Goal: Navigation & Orientation: Find specific page/section

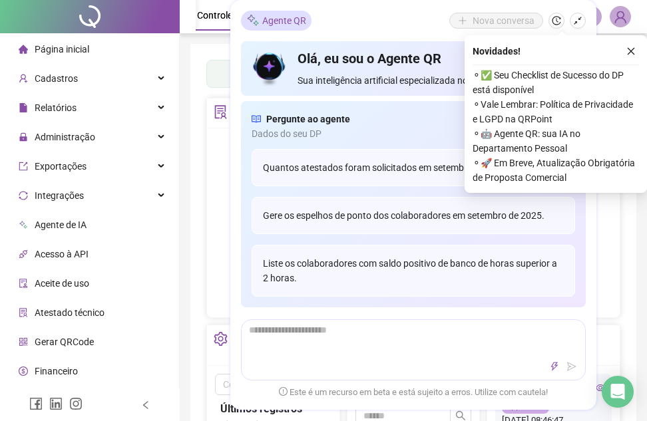
click at [619, 49] on div "Novidades !" at bounding box center [555, 51] width 166 height 16
click at [630, 52] on icon "close" at bounding box center [630, 51] width 7 height 7
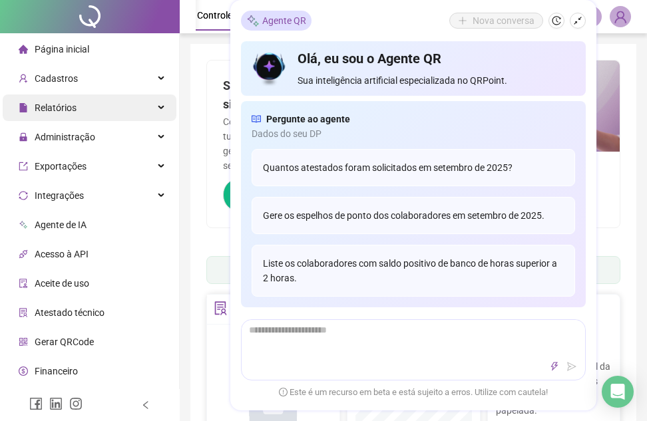
click at [148, 107] on div "Relatórios" at bounding box center [90, 107] width 174 height 27
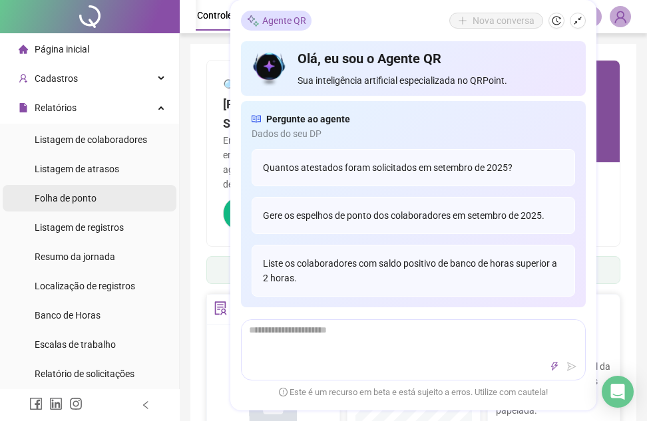
click at [75, 198] on span "Folha de ponto" at bounding box center [66, 198] width 62 height 11
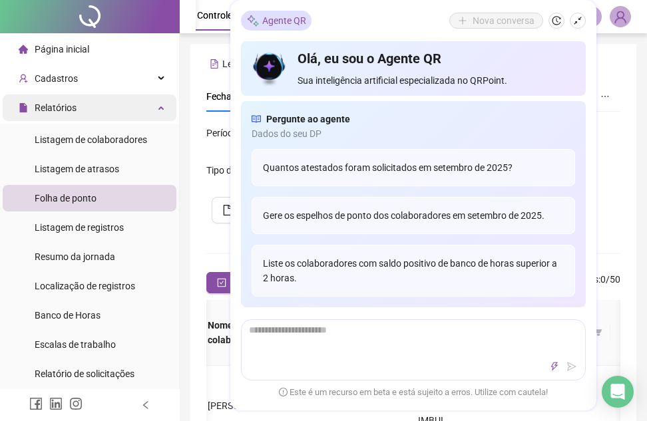
click at [142, 110] on div "Relatórios" at bounding box center [90, 107] width 174 height 27
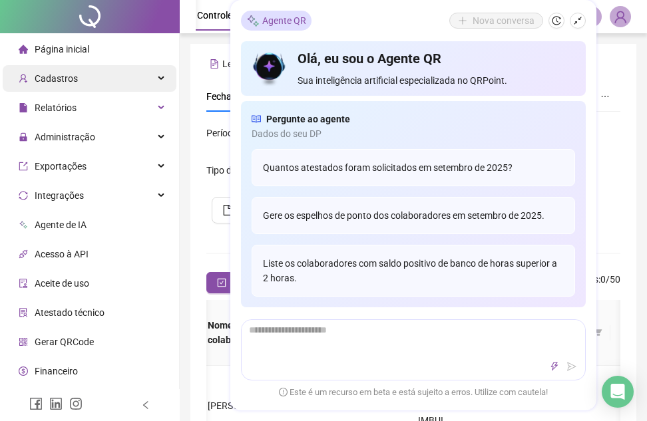
click at [144, 81] on div "Cadastros" at bounding box center [90, 78] width 174 height 27
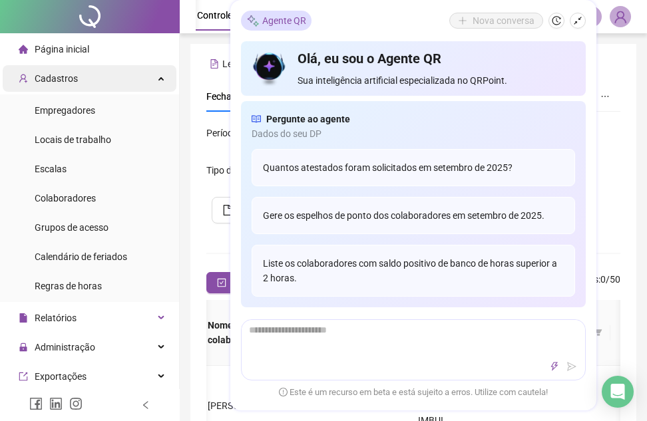
click at [146, 80] on div "Cadastros" at bounding box center [90, 78] width 174 height 27
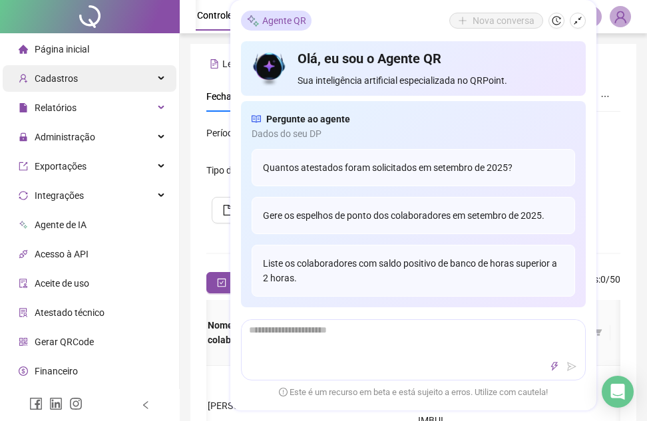
click at [148, 79] on div "Cadastros" at bounding box center [90, 78] width 174 height 27
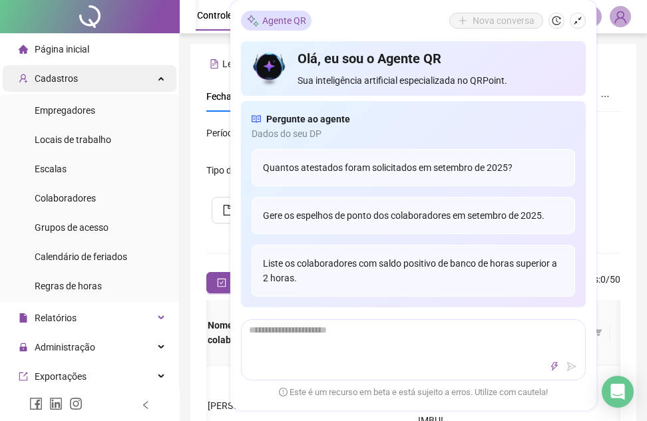
click at [159, 77] on icon at bounding box center [162, 77] width 7 height 0
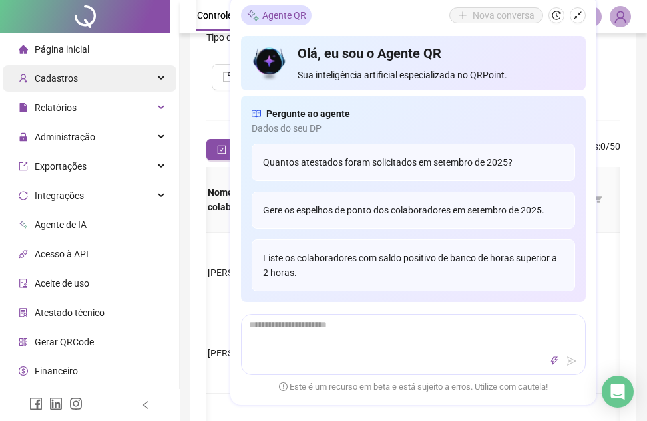
click at [150, 75] on div "Cadastros" at bounding box center [90, 78] width 174 height 27
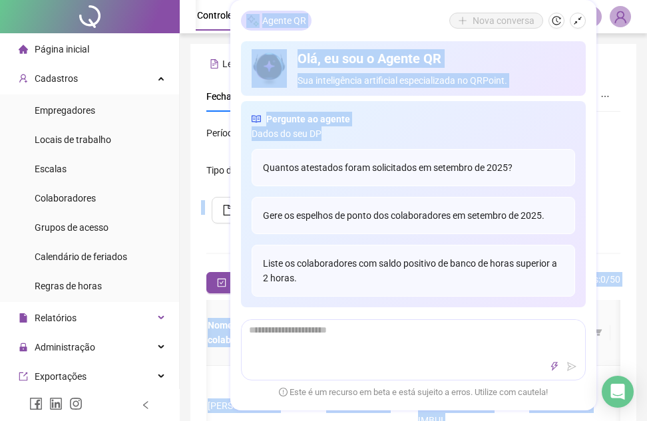
drag, startPoint x: 553, startPoint y: 128, endPoint x: 679, endPoint y: 146, distance: 127.0
click at [647, 146] on html "**********" at bounding box center [323, 210] width 647 height 421
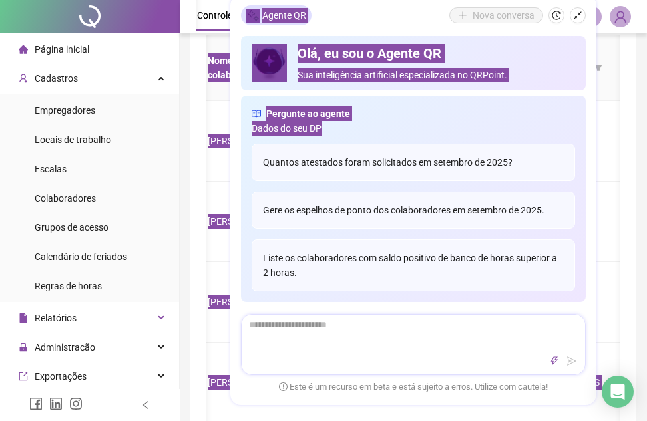
scroll to position [266, 0]
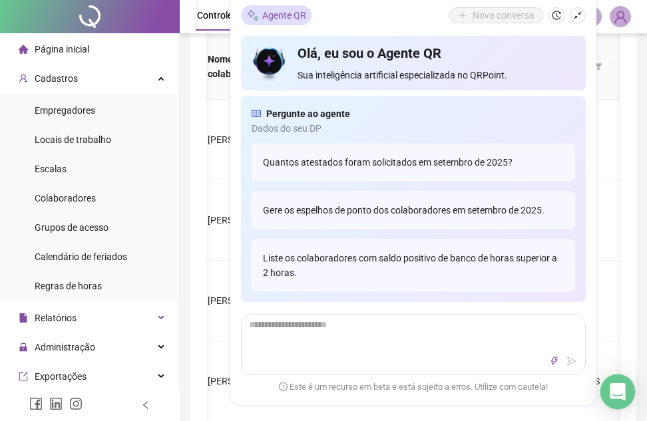
click at [616, 396] on icon "Open Intercom Messenger" at bounding box center [616, 391] width 15 height 17
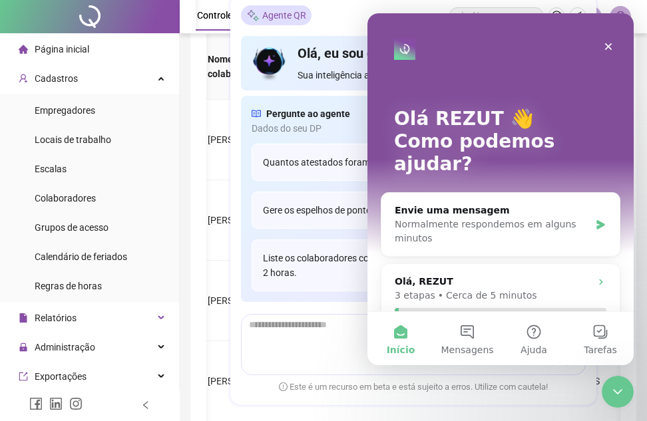
scroll to position [0, 0]
click at [611, 47] on icon "Fechar" at bounding box center [608, 46] width 11 height 11
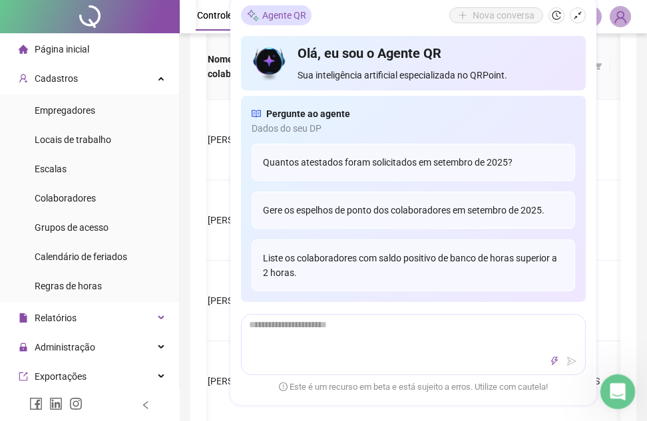
click at [609, 391] on icon "Abertura do Messenger da Intercom" at bounding box center [616, 390] width 22 height 22
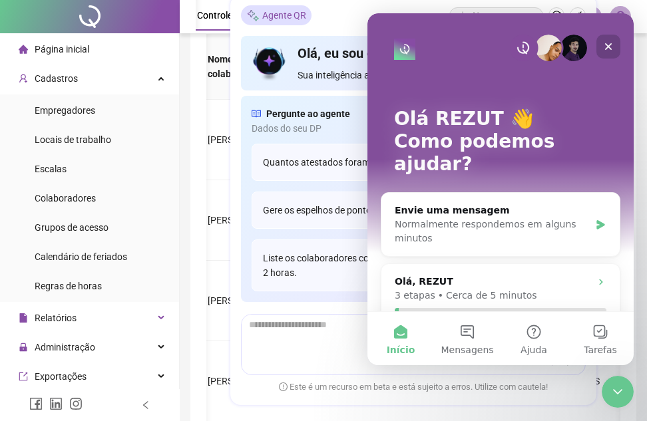
click at [611, 49] on icon "Fechar" at bounding box center [608, 46] width 7 height 7
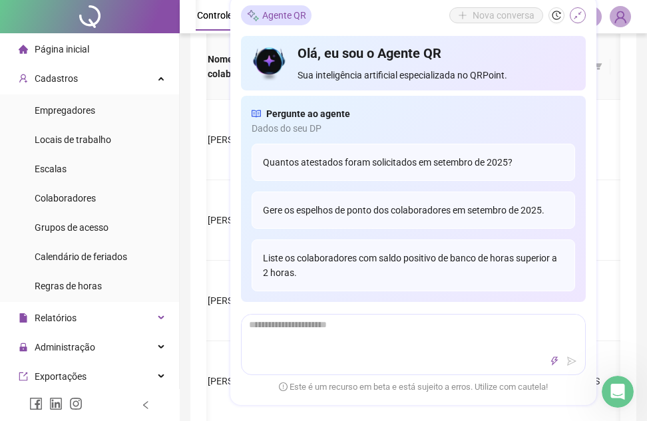
click at [577, 11] on icon "shrink" at bounding box center [577, 15] width 9 height 9
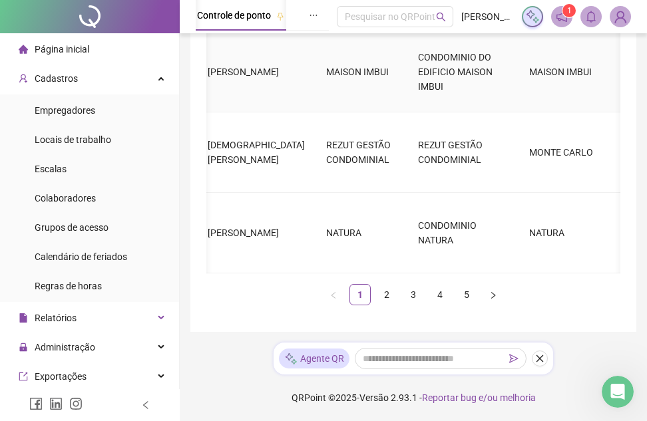
scroll to position [907, 0]
click at [384, 295] on link "2" at bounding box center [387, 295] width 20 height 20
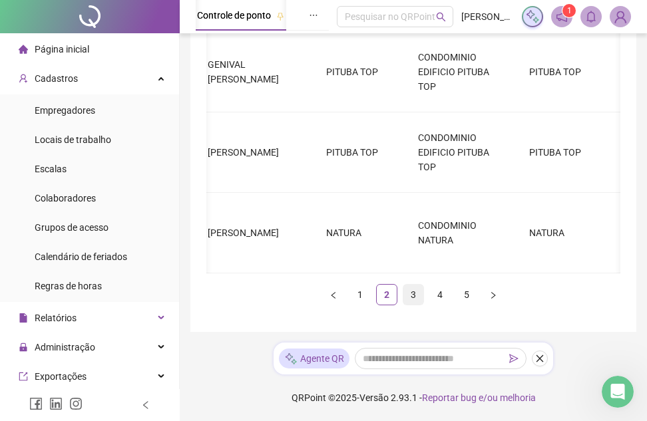
click at [413, 295] on link "3" at bounding box center [413, 295] width 20 height 20
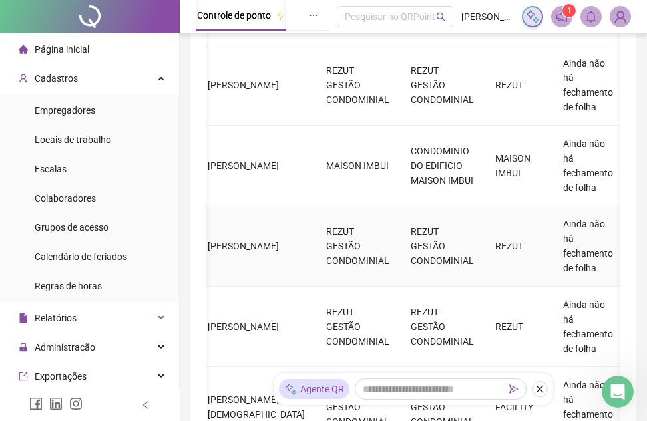
scroll to position [854, 0]
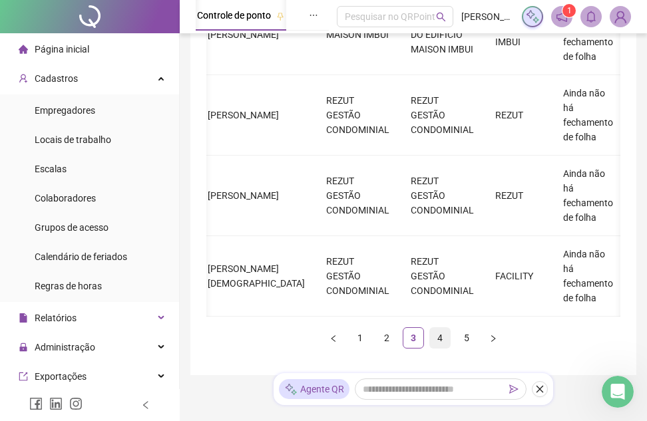
click at [438, 348] on link "4" at bounding box center [440, 338] width 20 height 20
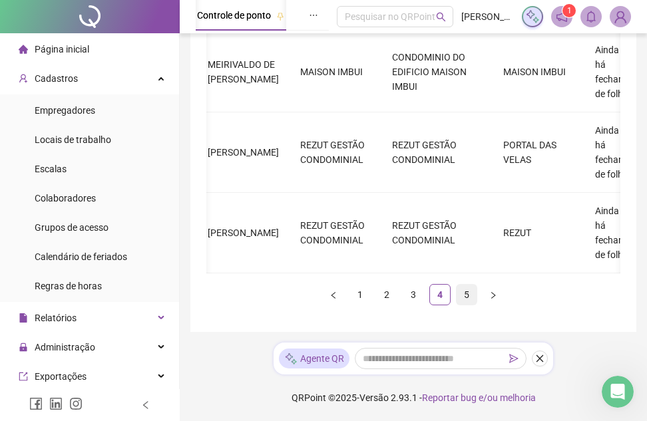
click at [468, 299] on link "5" at bounding box center [466, 295] width 20 height 20
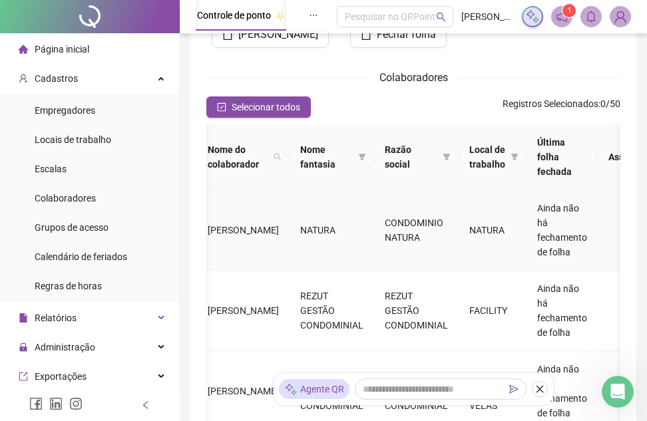
scroll to position [0, 0]
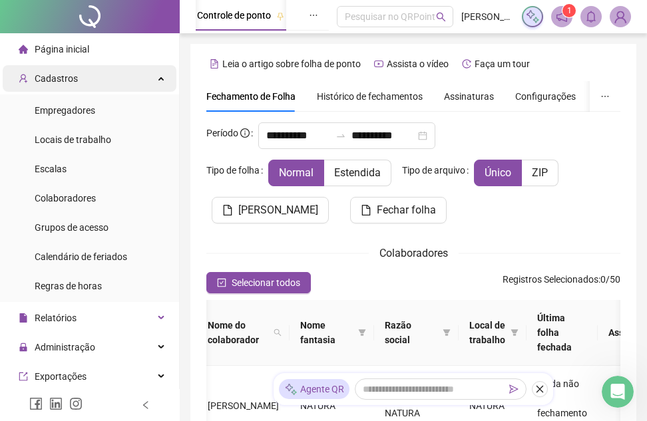
click at [153, 77] on div "Cadastros" at bounding box center [90, 78] width 174 height 27
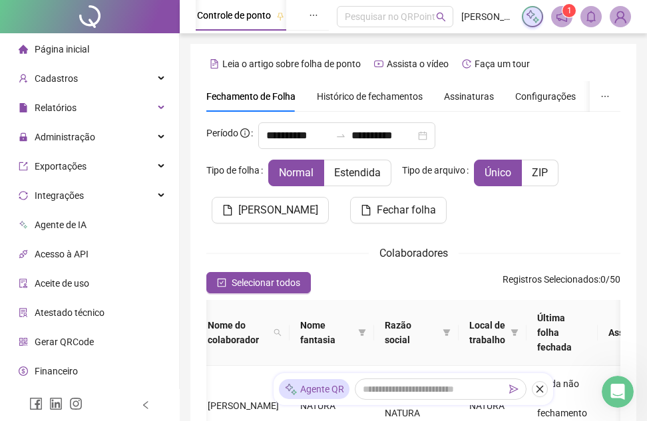
scroll to position [133, 0]
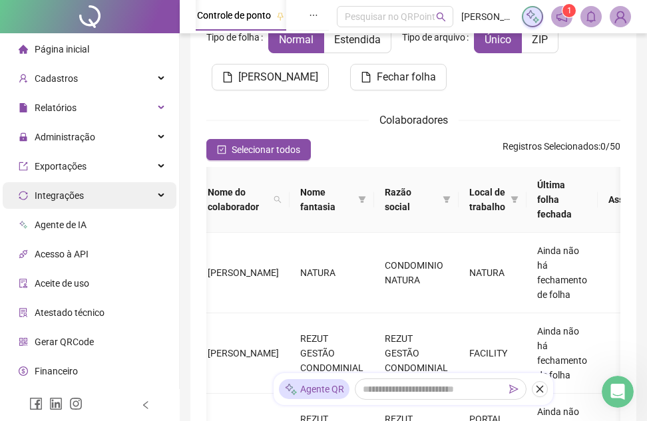
click at [159, 196] on icon at bounding box center [162, 196] width 7 height 0
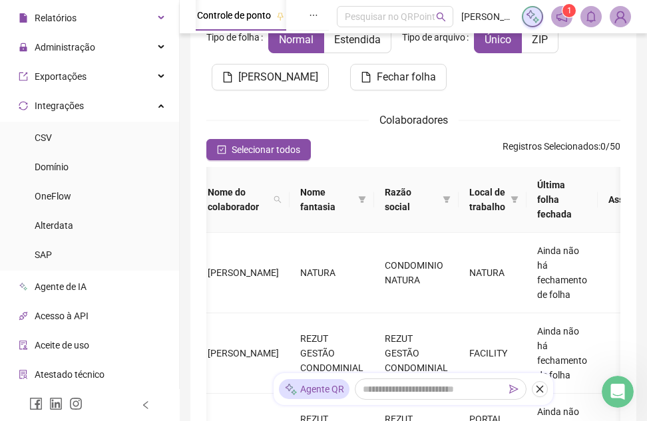
scroll to position [67, 0]
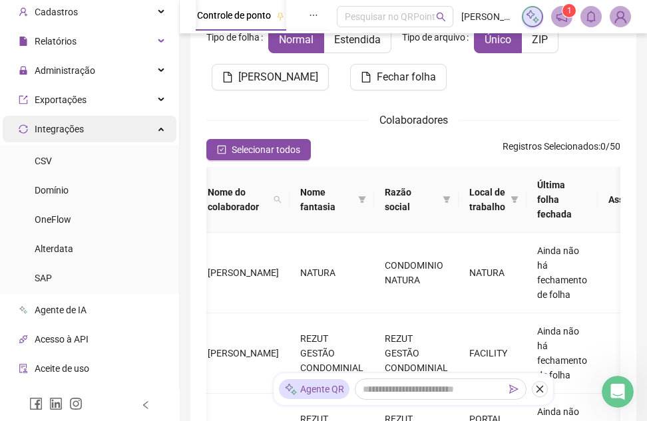
click at [148, 134] on div "Integrações" at bounding box center [90, 129] width 174 height 27
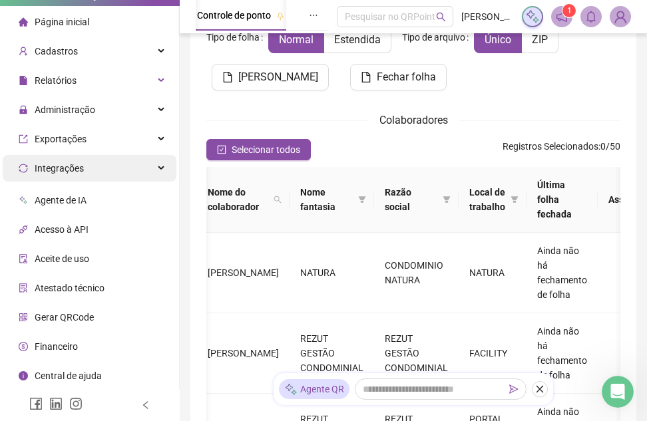
scroll to position [25, 0]
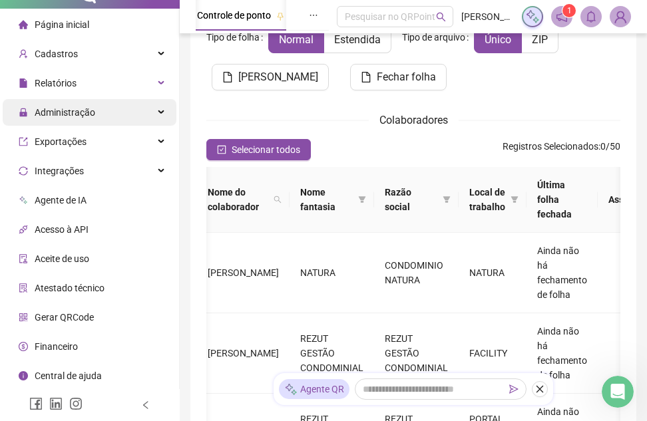
click at [159, 112] on icon at bounding box center [162, 112] width 7 height 0
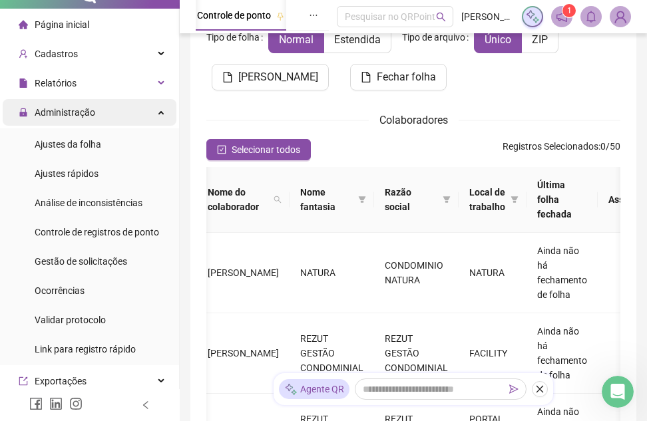
click at [159, 111] on icon at bounding box center [162, 111] width 7 height 0
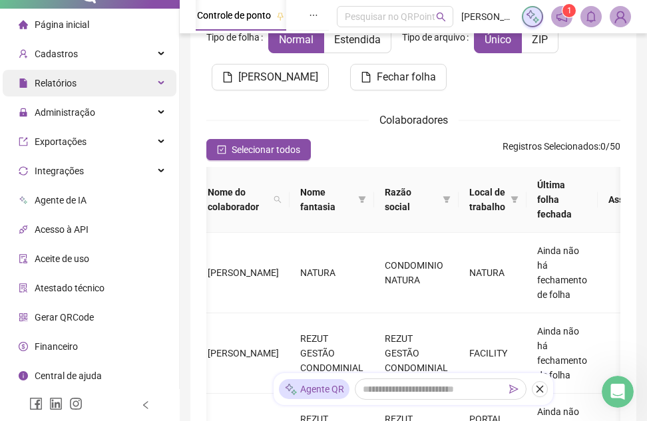
click at [155, 76] on div "Relatórios" at bounding box center [90, 83] width 174 height 27
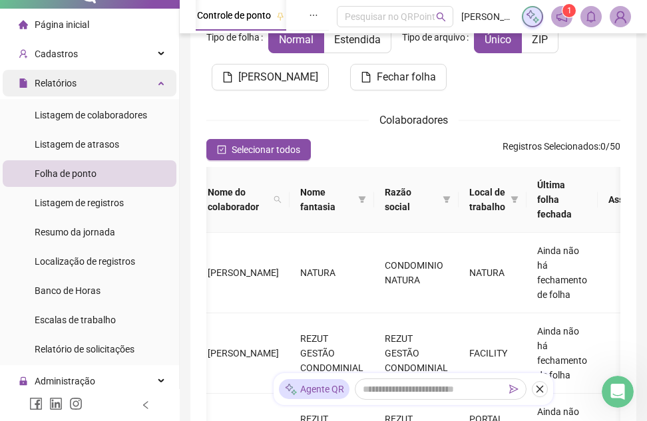
click at [152, 78] on div "Relatórios" at bounding box center [90, 83] width 174 height 27
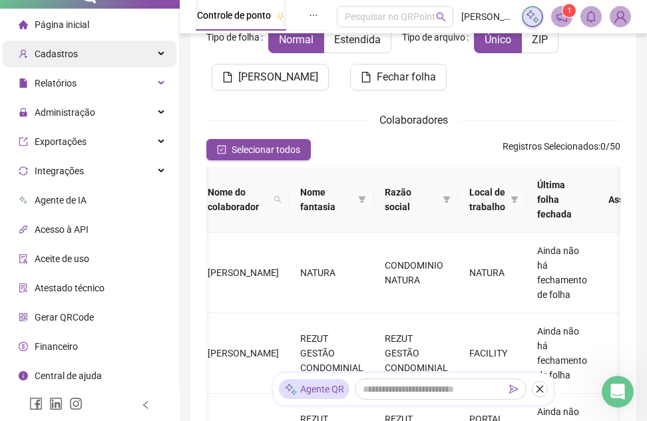
click at [157, 53] on div "Cadastros" at bounding box center [90, 54] width 174 height 27
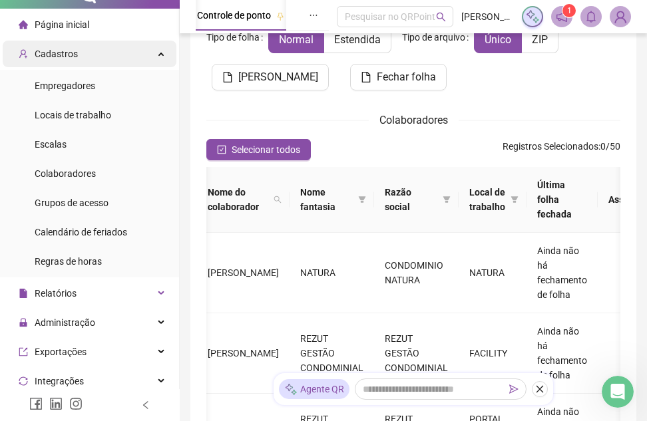
click at [157, 53] on div "Cadastros" at bounding box center [90, 54] width 174 height 27
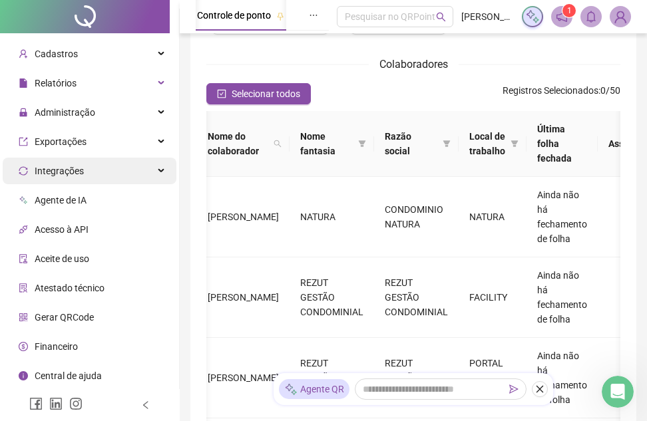
scroll to position [266, 0]
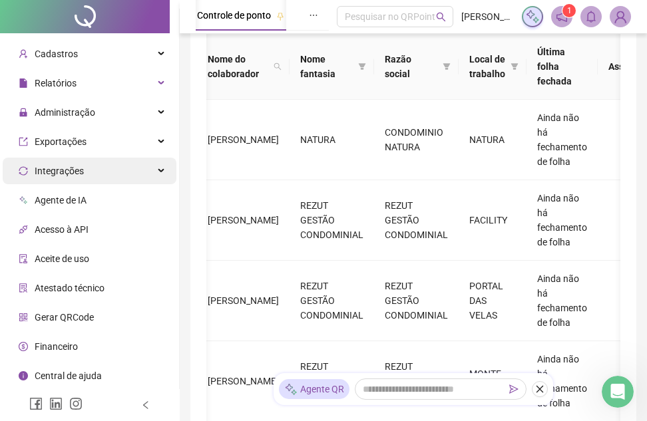
click at [134, 173] on div "Integrações" at bounding box center [90, 171] width 174 height 27
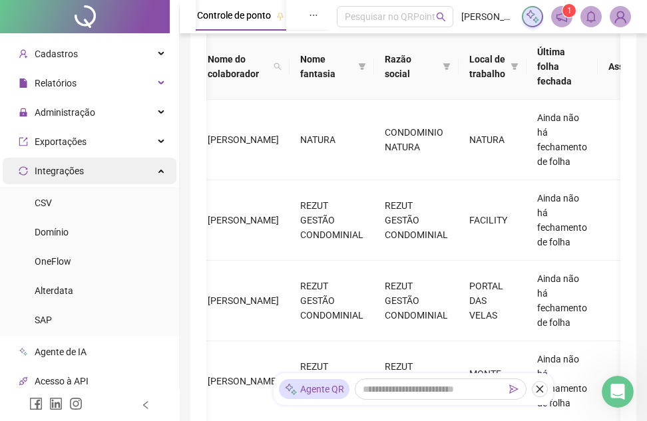
click at [144, 173] on div "Integrações" at bounding box center [90, 171] width 174 height 27
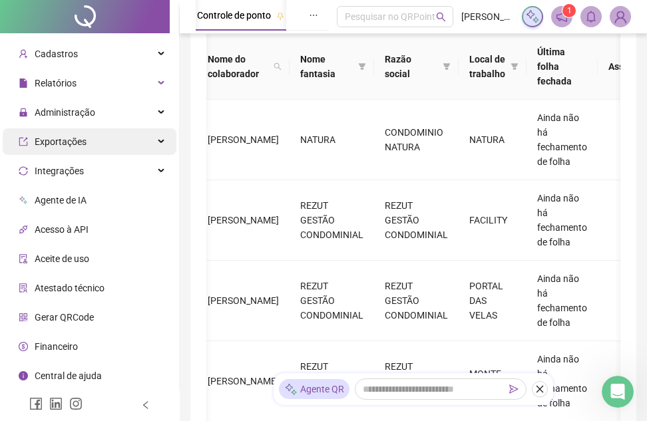
click at [152, 145] on div "Exportações" at bounding box center [90, 141] width 174 height 27
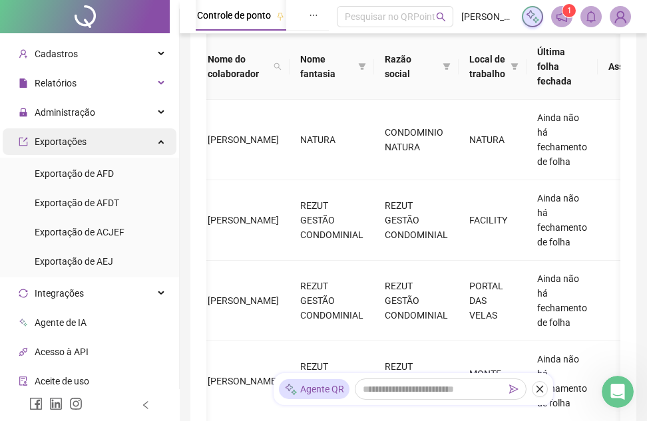
click at [152, 145] on div "Exportações" at bounding box center [90, 141] width 174 height 27
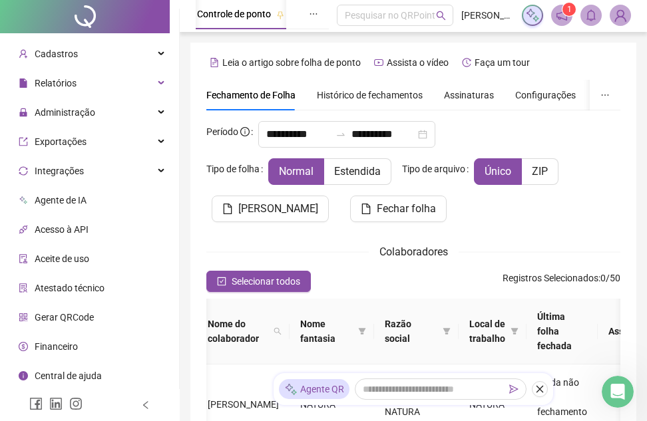
scroll to position [0, 0]
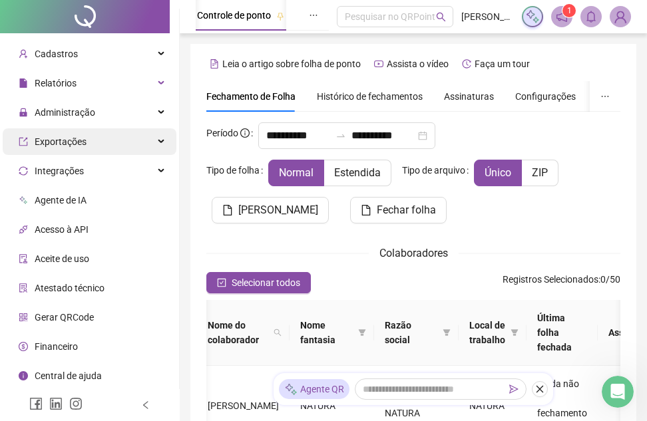
click at [146, 139] on div "Exportações" at bounding box center [90, 141] width 174 height 27
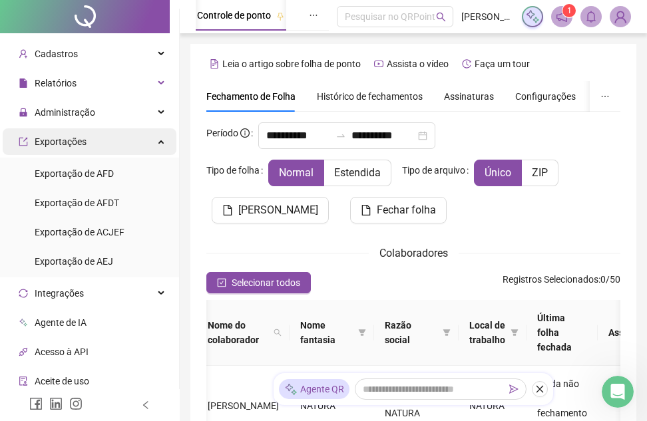
click at [146, 139] on div "Exportações" at bounding box center [90, 141] width 174 height 27
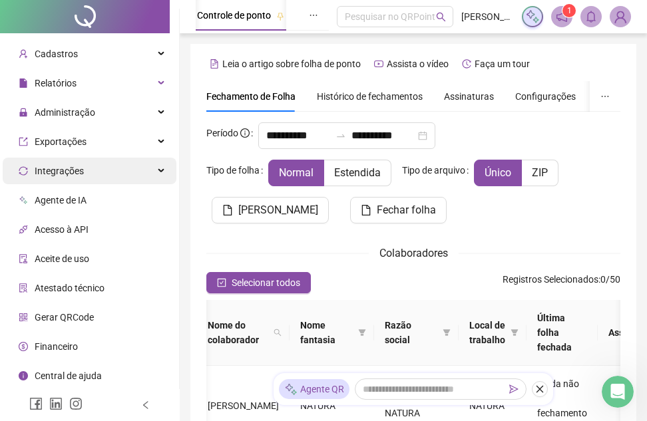
click at [152, 176] on div "Integrações" at bounding box center [90, 171] width 174 height 27
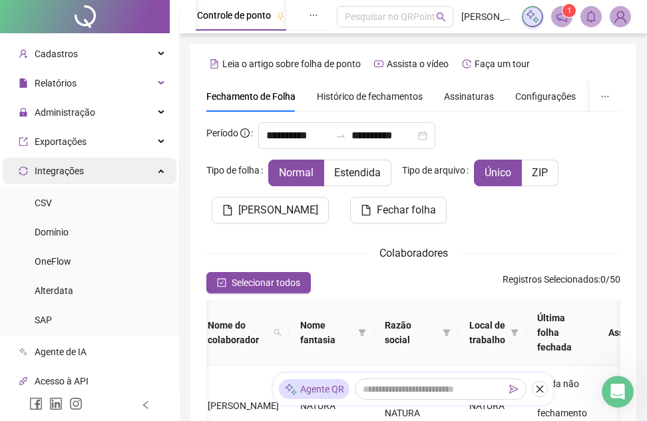
click at [152, 176] on div "Integrações" at bounding box center [90, 171] width 174 height 27
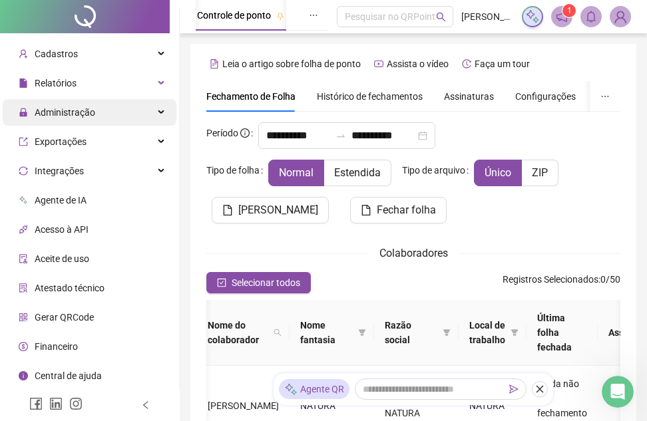
click at [158, 118] on div "Administração" at bounding box center [90, 112] width 174 height 27
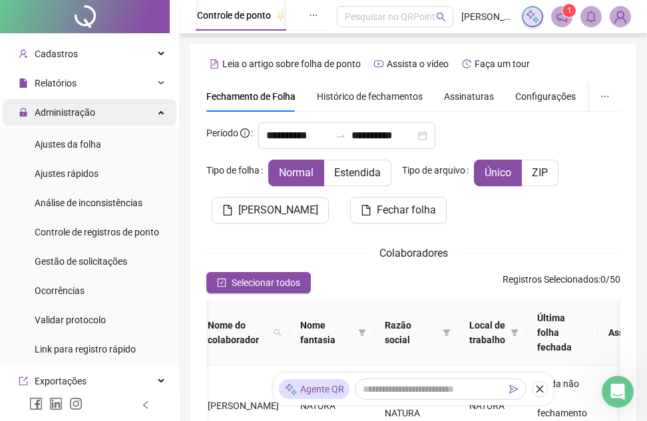
click at [158, 118] on div "Administração" at bounding box center [90, 112] width 174 height 27
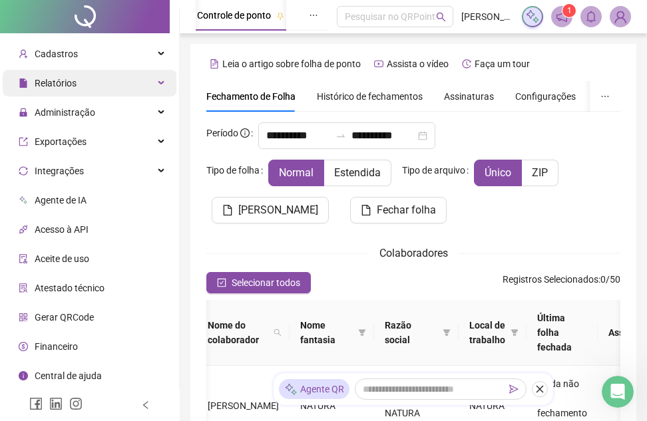
click at [152, 83] on div "Relatórios" at bounding box center [90, 83] width 174 height 27
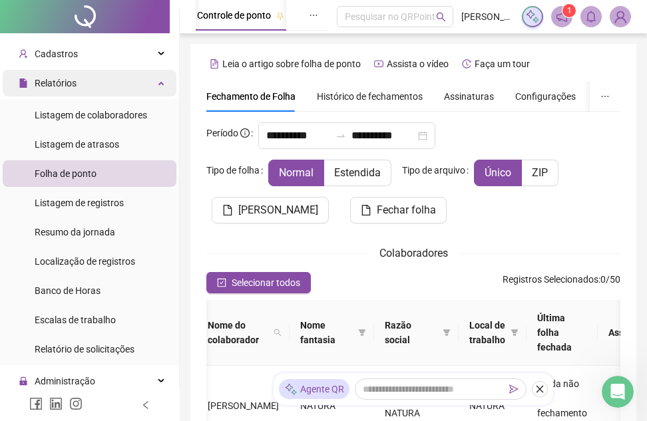
click at [159, 82] on icon at bounding box center [162, 82] width 7 height 0
